Goal: Find specific page/section: Find specific page/section

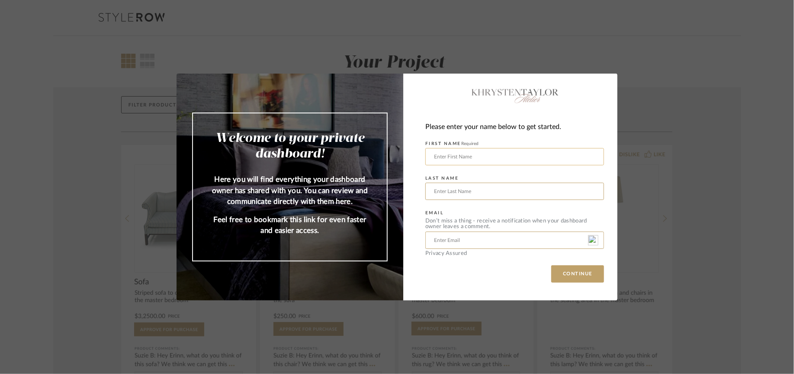
click at [462, 153] on input "text" at bounding box center [515, 156] width 179 height 17
type input "[PERSON_NAME]"
type input "[EMAIL_ADDRESS][DOMAIN_NAME]"
click at [578, 278] on button "CONTINUE" at bounding box center [578, 273] width 53 height 17
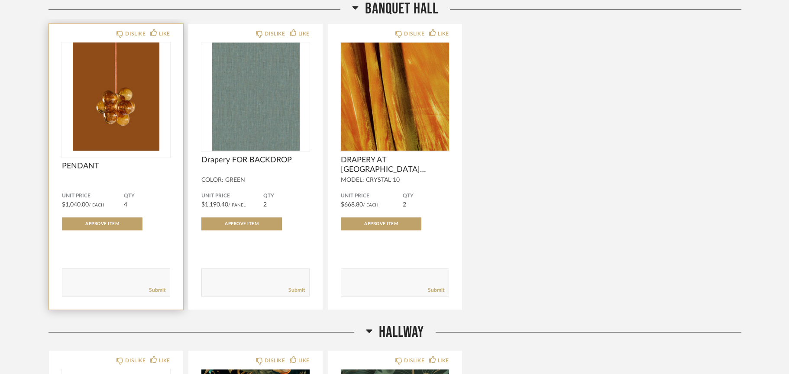
scroll to position [1256, 0]
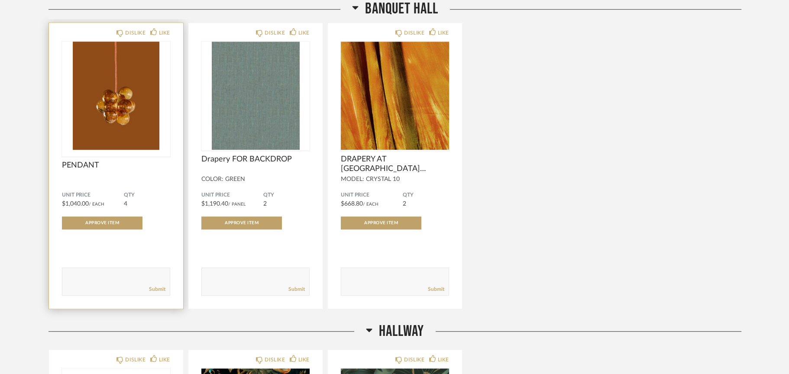
click at [120, 114] on img "0" at bounding box center [116, 96] width 108 height 108
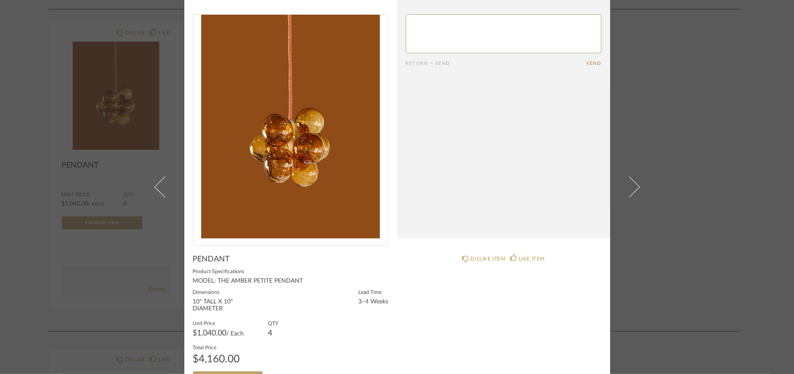
scroll to position [0, 0]
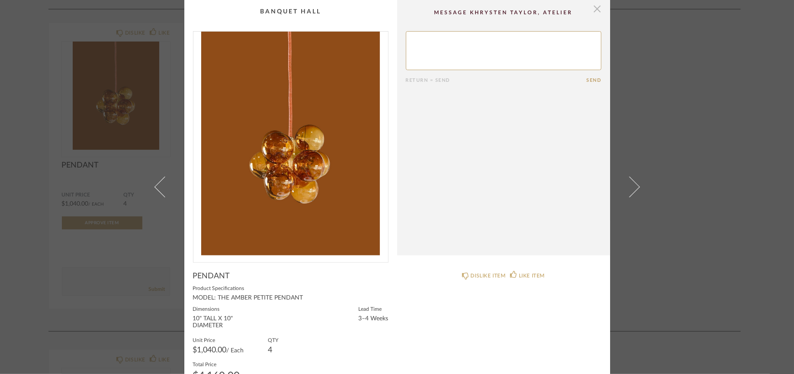
click at [594, 10] on span "button" at bounding box center [597, 8] width 17 height 17
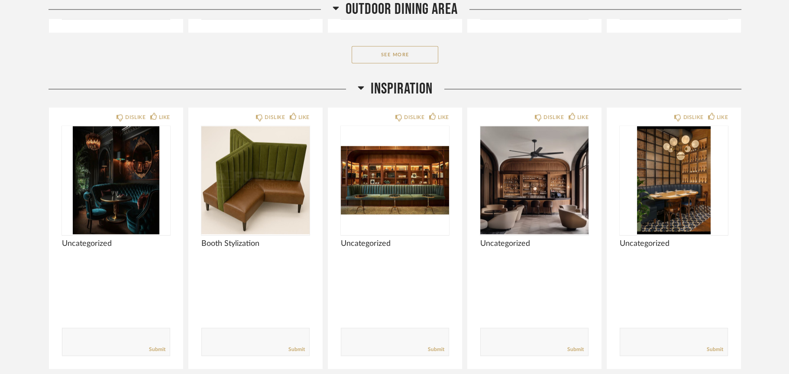
scroll to position [2292, 0]
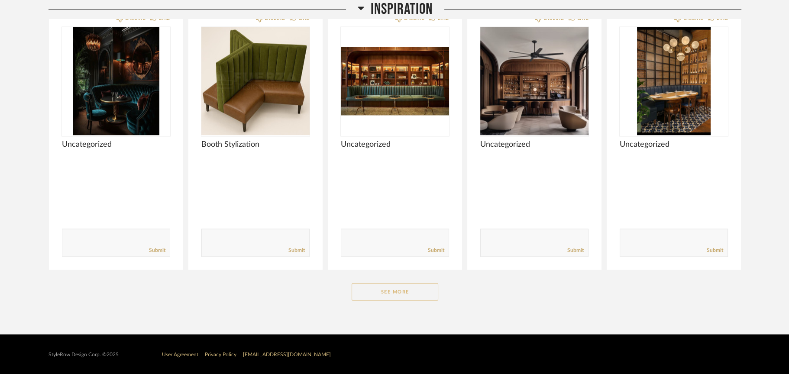
click at [407, 287] on button "See More" at bounding box center [395, 291] width 87 height 17
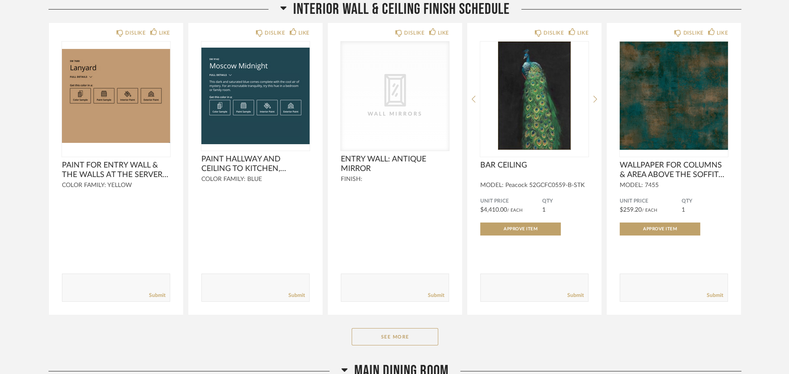
scroll to position [0, 0]
